Goal: Find specific page/section: Find specific page/section

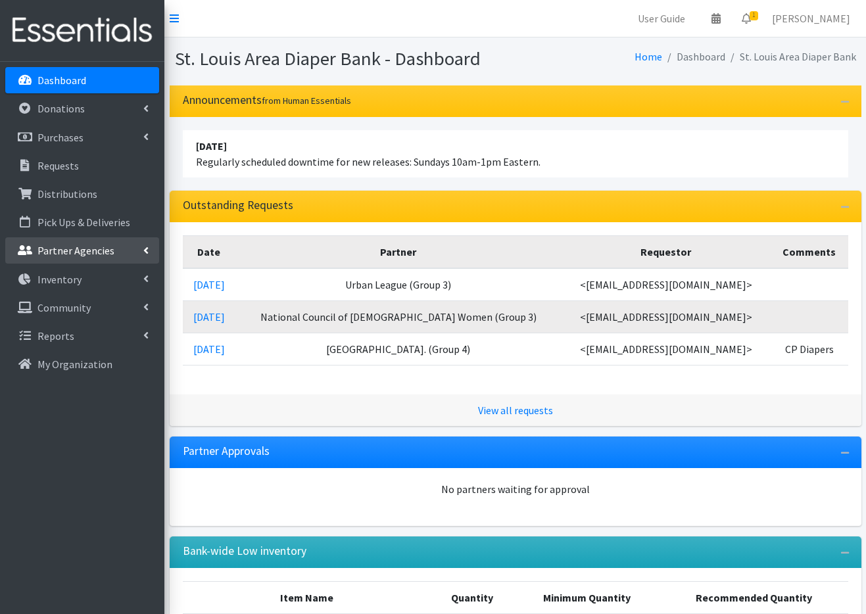
click at [139, 249] on link "Partner Agencies" at bounding box center [82, 250] width 154 height 26
click at [110, 280] on link "All Partners" at bounding box center [82, 279] width 154 height 26
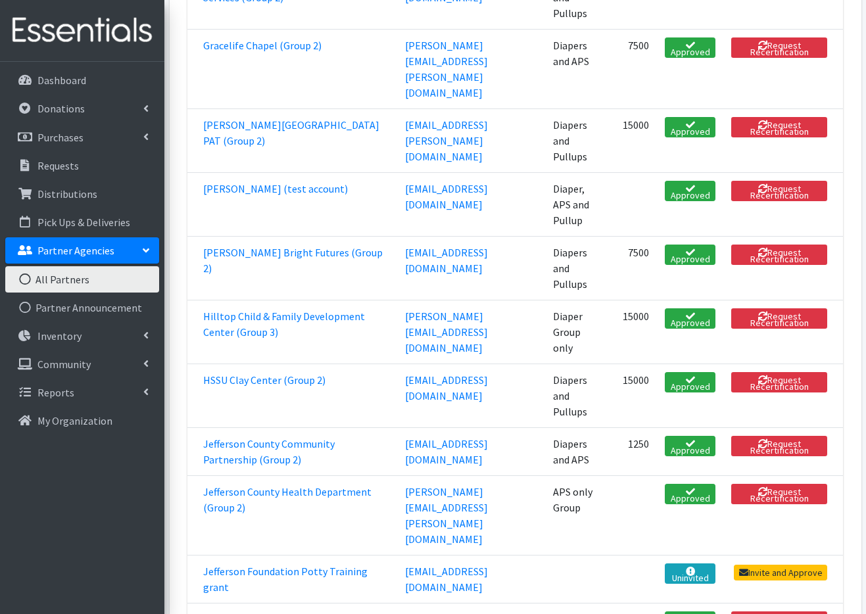
scroll to position [1676, 0]
